Goal: Transaction & Acquisition: Register for event/course

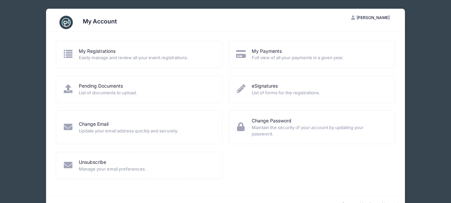
click at [95, 54] on span "Easily manage and review all your event registrations." at bounding box center [146, 57] width 135 height 7
click at [97, 49] on link "My Registrations" at bounding box center [97, 51] width 37 height 7
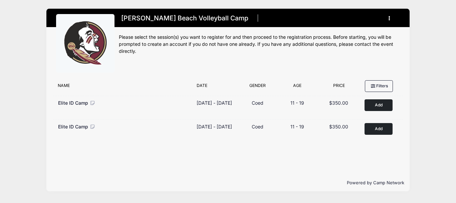
click at [389, 18] on icon "button" at bounding box center [390, 18] width 5 height 0
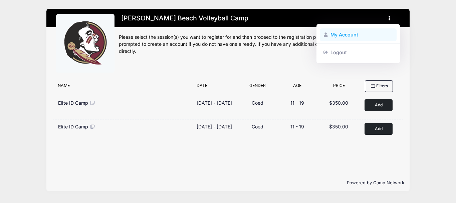
click at [368, 35] on link "My Account" at bounding box center [358, 34] width 77 height 13
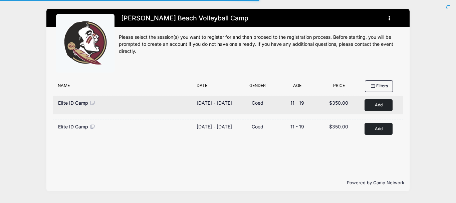
click at [380, 105] on button "Add to Cart" at bounding box center [378, 105] width 28 height 12
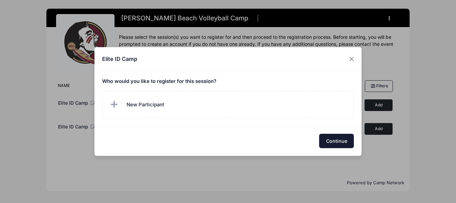
click at [334, 138] on button "Continue" at bounding box center [336, 141] width 35 height 14
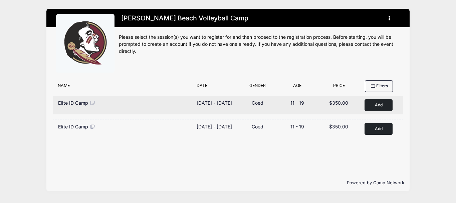
click at [382, 101] on button "Add to Cart" at bounding box center [378, 105] width 28 height 12
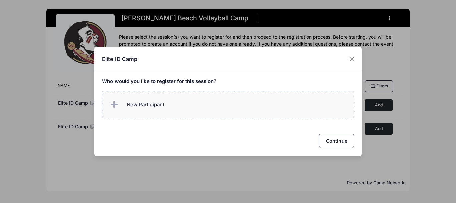
click at [191, 102] on label "New Participant" at bounding box center [228, 104] width 252 height 27
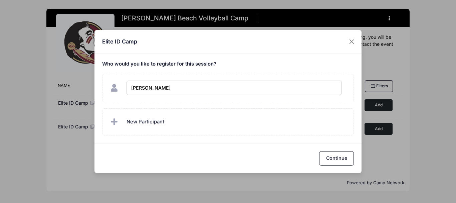
type input "[PERSON_NAME]"
checkbox input "true"
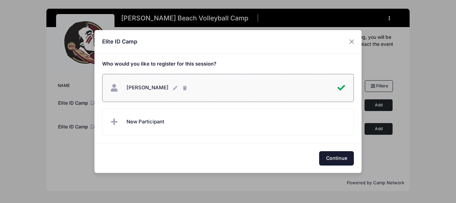
click at [339, 158] on button "Continue" at bounding box center [336, 158] width 35 height 14
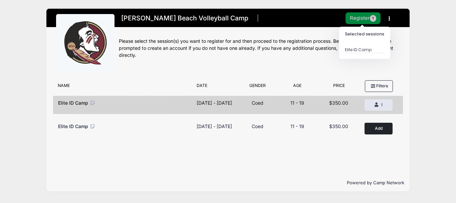
click at [360, 16] on button "Register 1" at bounding box center [362, 18] width 35 height 12
click at [0, 0] on div at bounding box center [0, 0] width 0 height 0
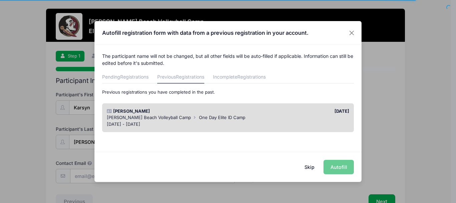
click at [289, 126] on div "[DATE] - [DATE]" at bounding box center [228, 124] width 243 height 7
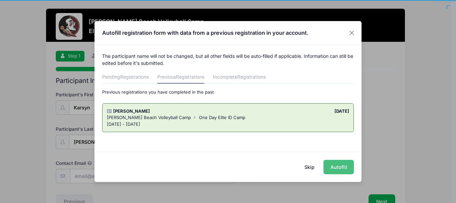
click at [340, 167] on button "Autofill" at bounding box center [338, 167] width 30 height 14
type input "[EMAIL_ADDRESS][DOMAIN_NAME]"
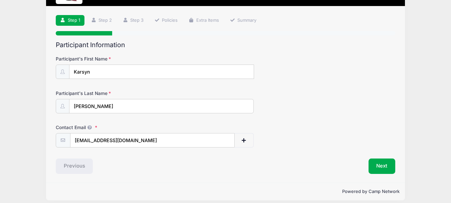
scroll to position [42, 0]
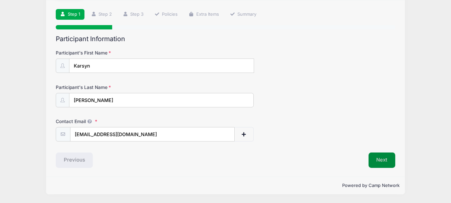
click at [381, 161] on button "Next" at bounding box center [381, 159] width 27 height 15
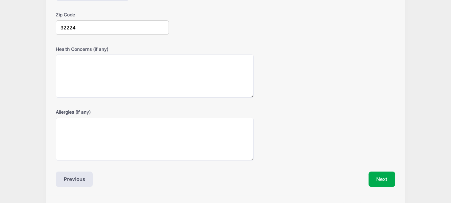
scroll to position [236, 0]
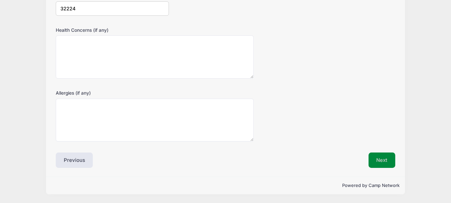
click at [385, 160] on button "Next" at bounding box center [381, 159] width 27 height 15
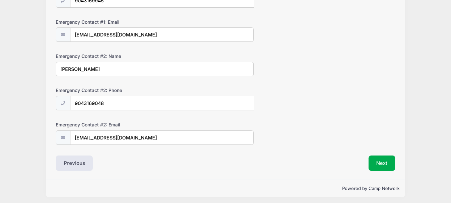
scroll to position [244, 0]
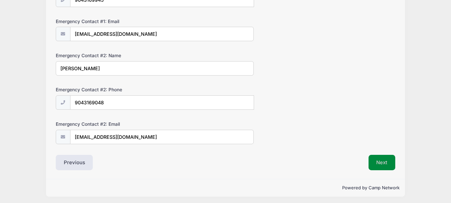
click at [385, 161] on button "Next" at bounding box center [381, 162] width 27 height 15
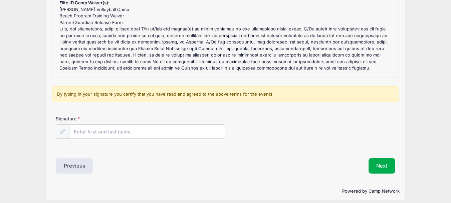
scroll to position [122, 0]
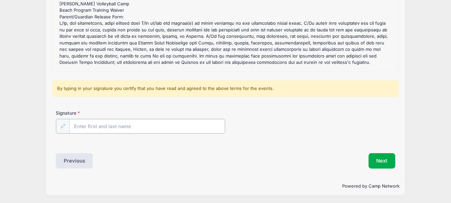
click at [189, 126] on input "Signature" at bounding box center [147, 126] width 156 height 14
type input "[PERSON_NAME]"
click at [383, 161] on button "Next" at bounding box center [381, 159] width 27 height 15
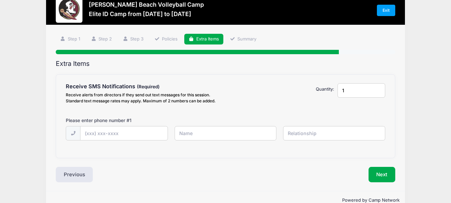
scroll to position [0, 0]
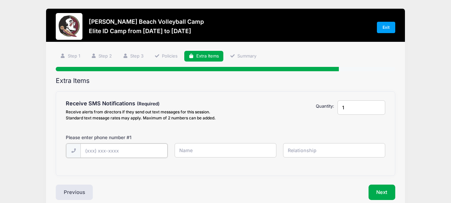
click at [0, 0] on input "text" at bounding box center [0, 0] width 0 height 0
type input "[PHONE_NUMBER]"
